Goal: Information Seeking & Learning: Learn about a topic

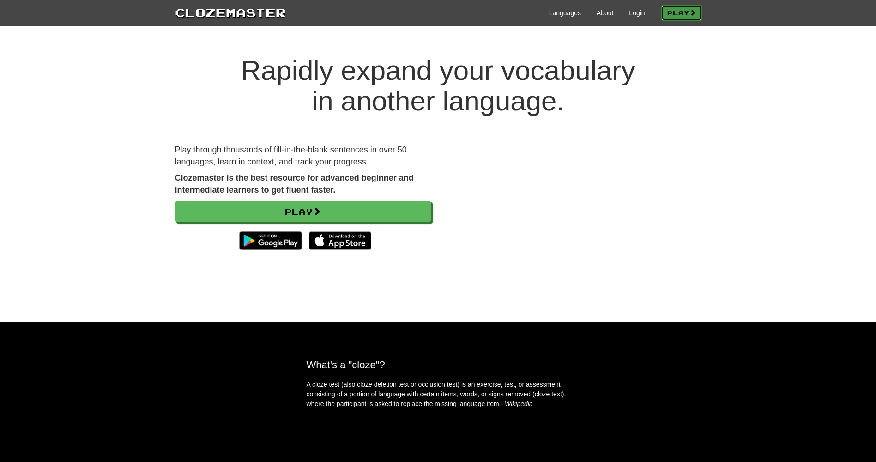
click at [674, 18] on link "Play" at bounding box center [682, 13] width 41 height 16
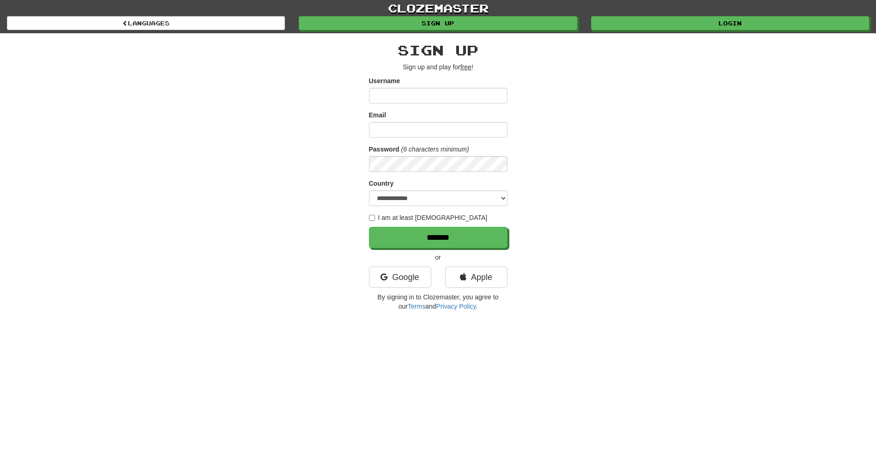
click at [245, 22] on link "Languages" at bounding box center [146, 23] width 278 height 14
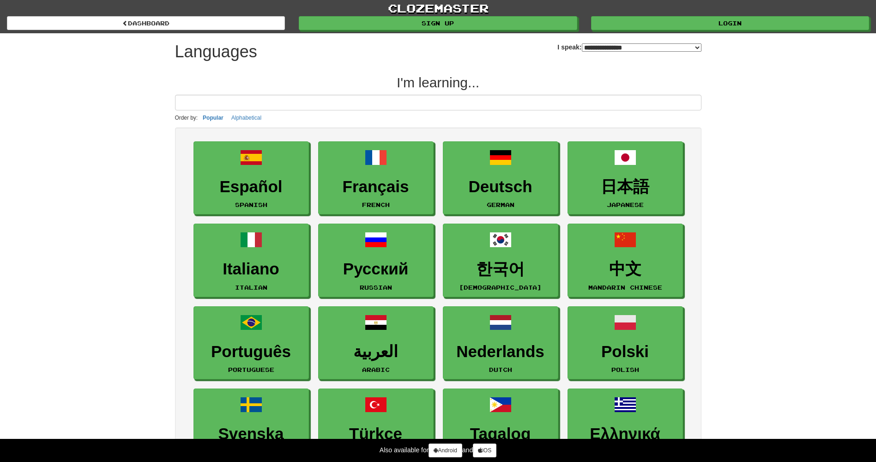
select select "*******"
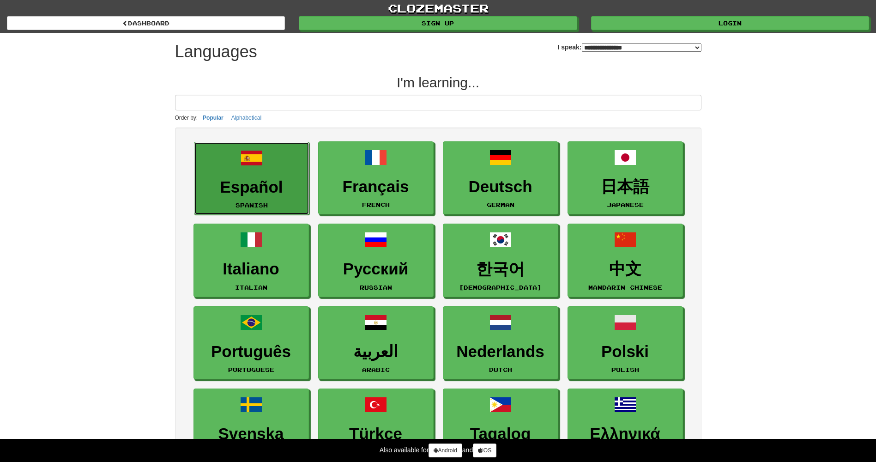
click at [286, 205] on link "Español Spanish" at bounding box center [251, 178] width 115 height 73
